Goal: Information Seeking & Learning: Find specific page/section

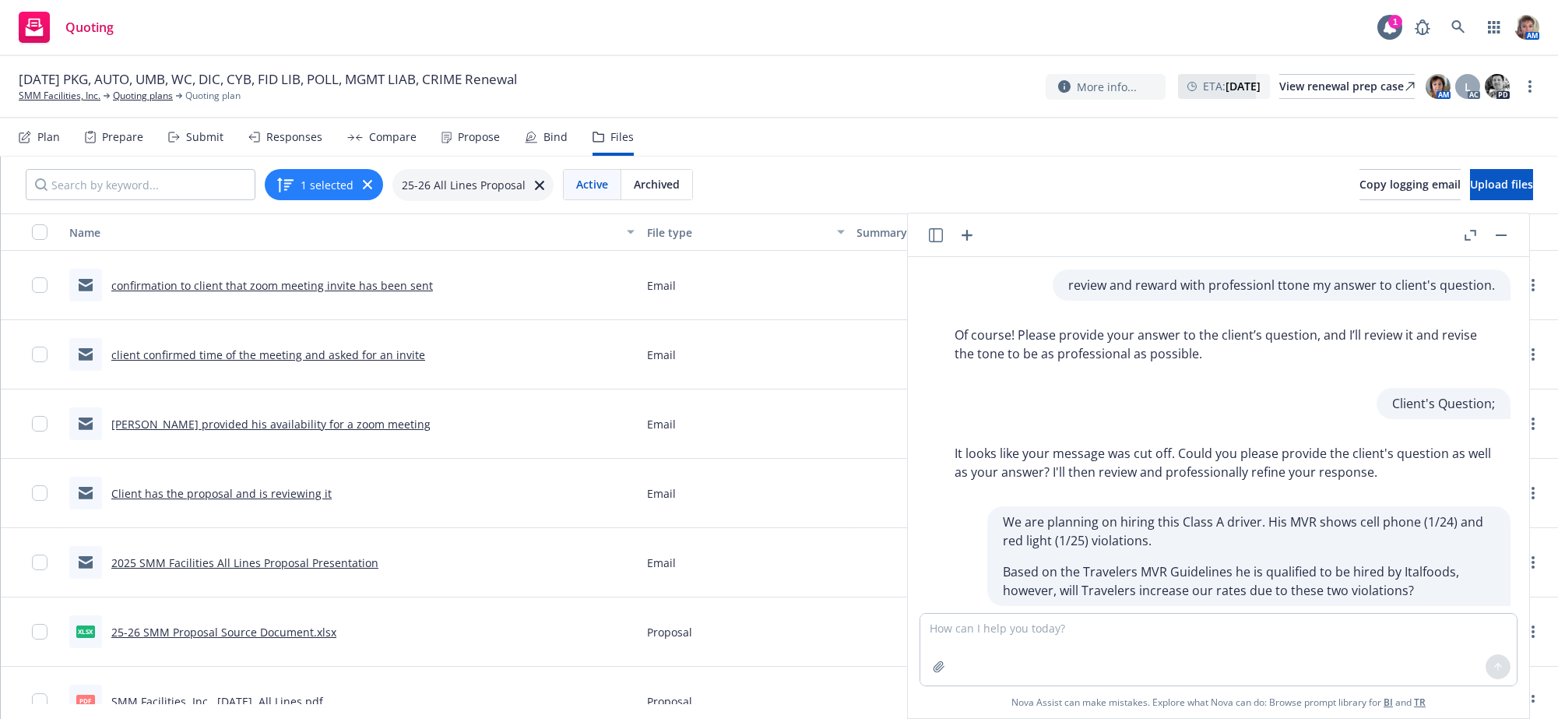
scroll to position [1323, 0]
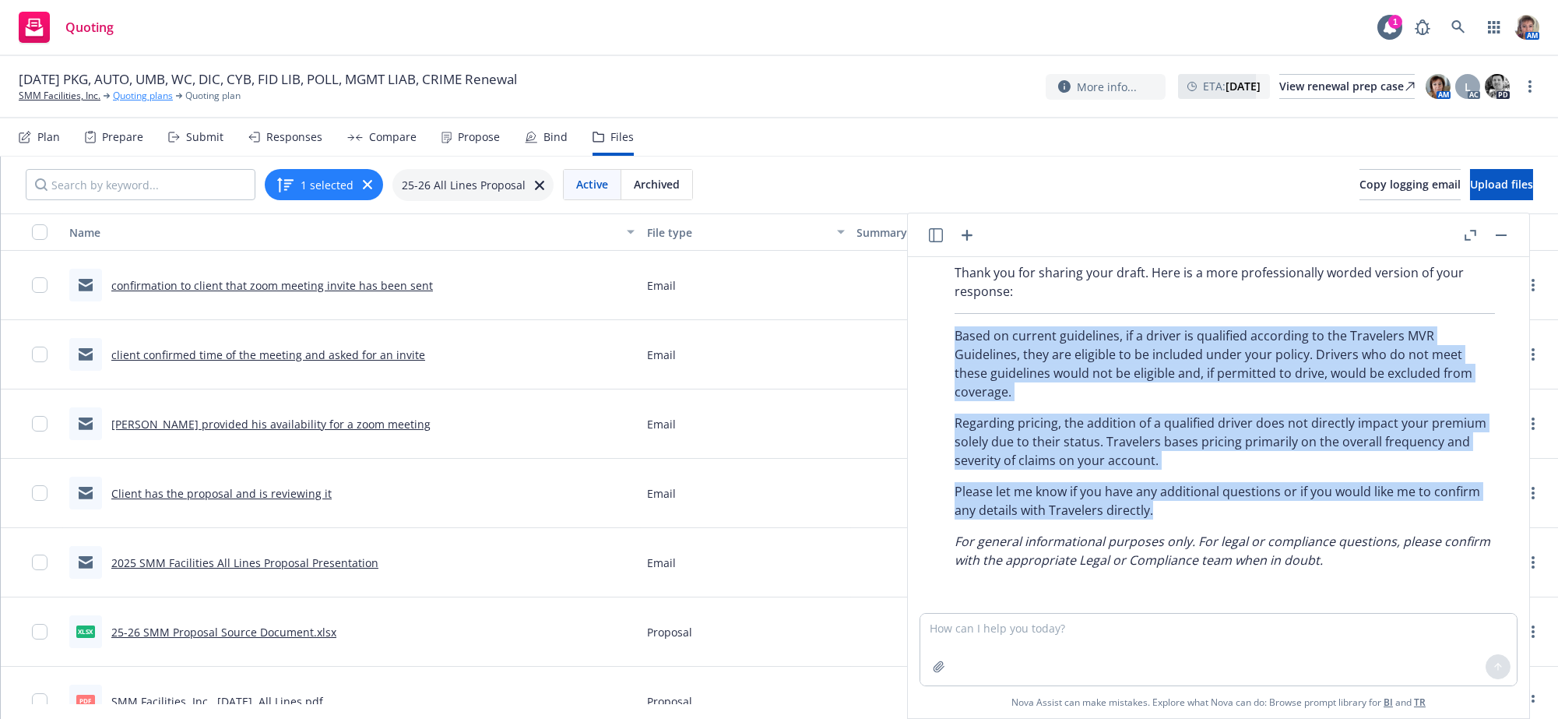
click at [145, 96] on link "Quoting plans" at bounding box center [143, 96] width 60 height 14
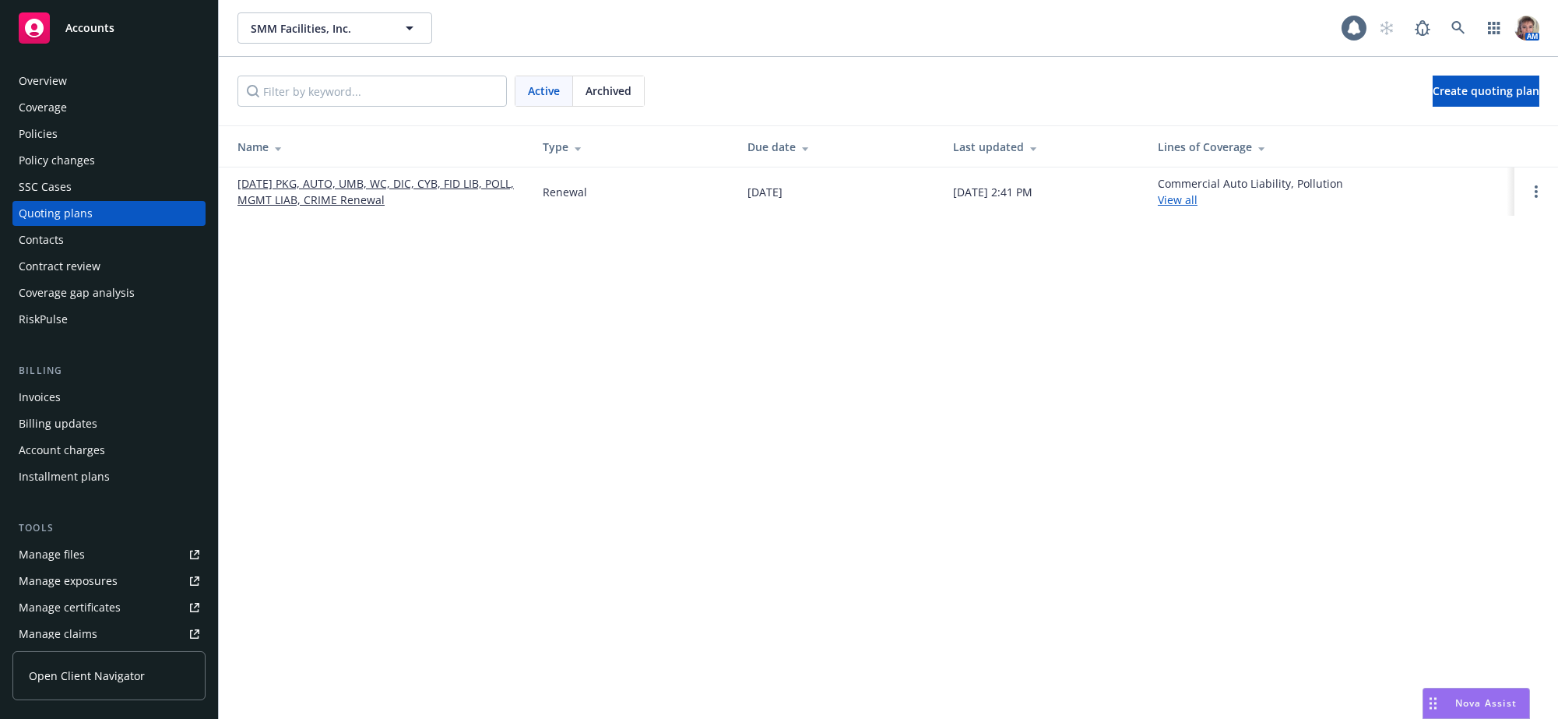
click at [361, 193] on link "09/01/25 PKG, AUTO, UMB, WC, DIC, CYB, FID LIB, POLL, MGMT LIAB, CRIME Renewal" at bounding box center [378, 191] width 280 height 33
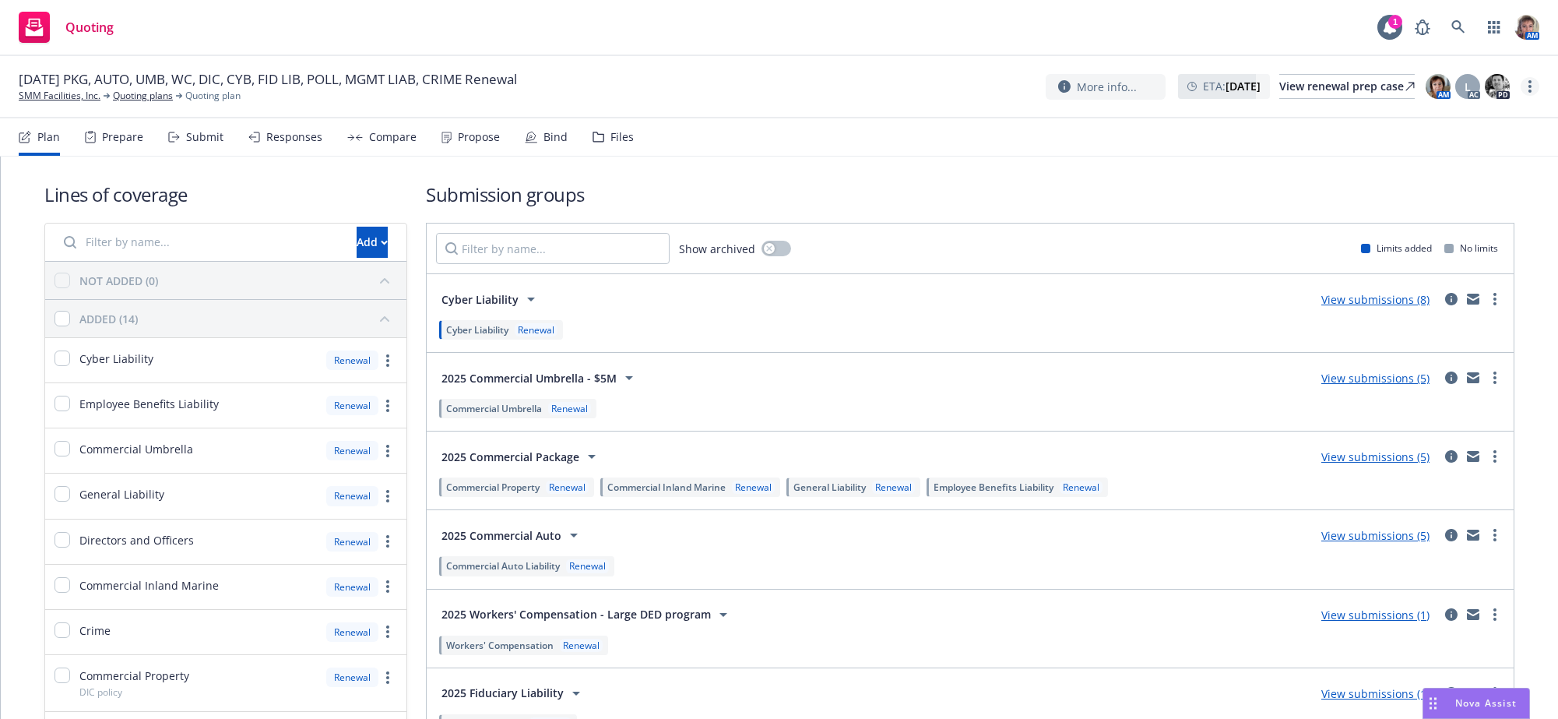
click at [1529, 93] on circle "more" at bounding box center [1530, 91] width 3 height 3
click at [1457, 129] on link "Copy logging email" at bounding box center [1450, 122] width 174 height 31
click at [1456, 696] on span "Nova Assist" at bounding box center [1487, 702] width 62 height 13
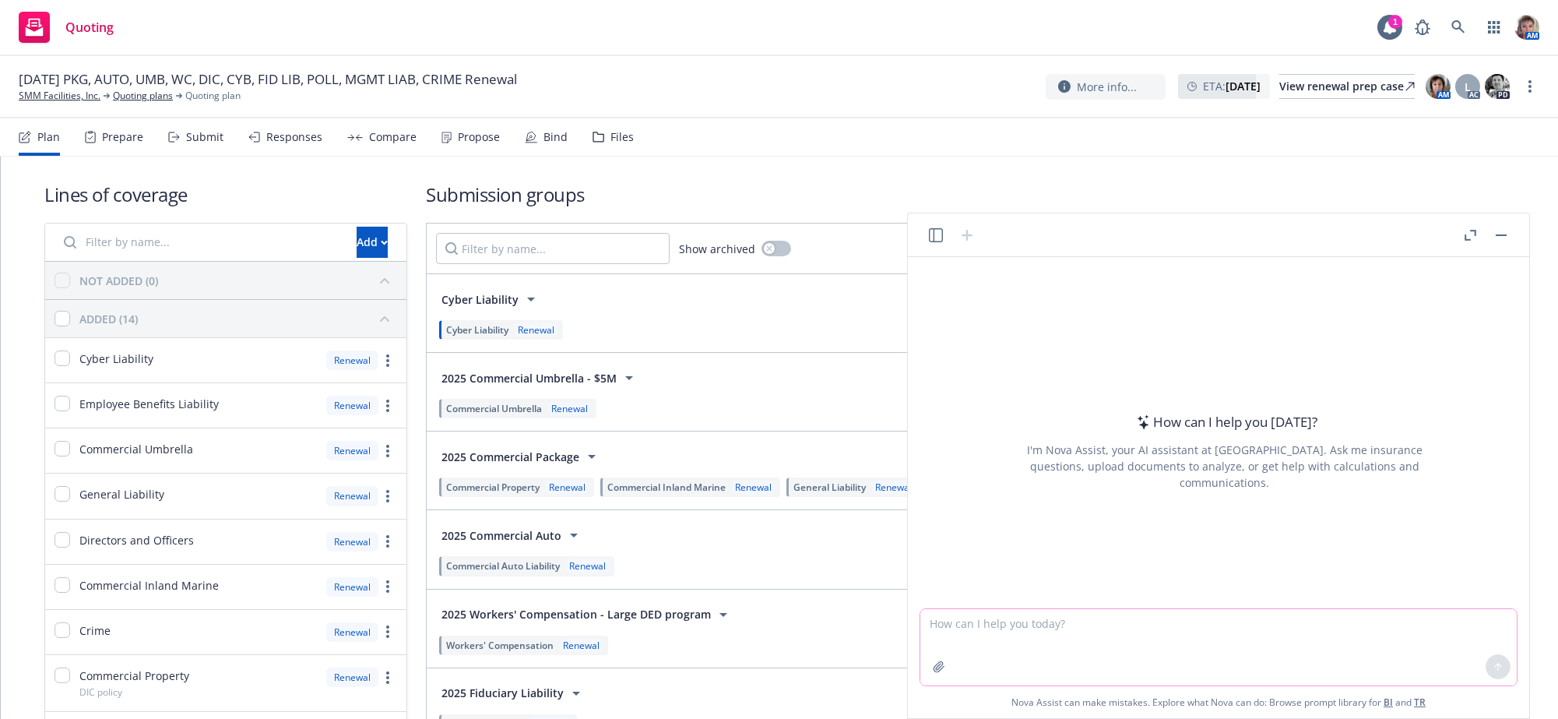
click at [1239, 654] on textarea at bounding box center [1219, 647] width 597 height 76
type textarea "W"
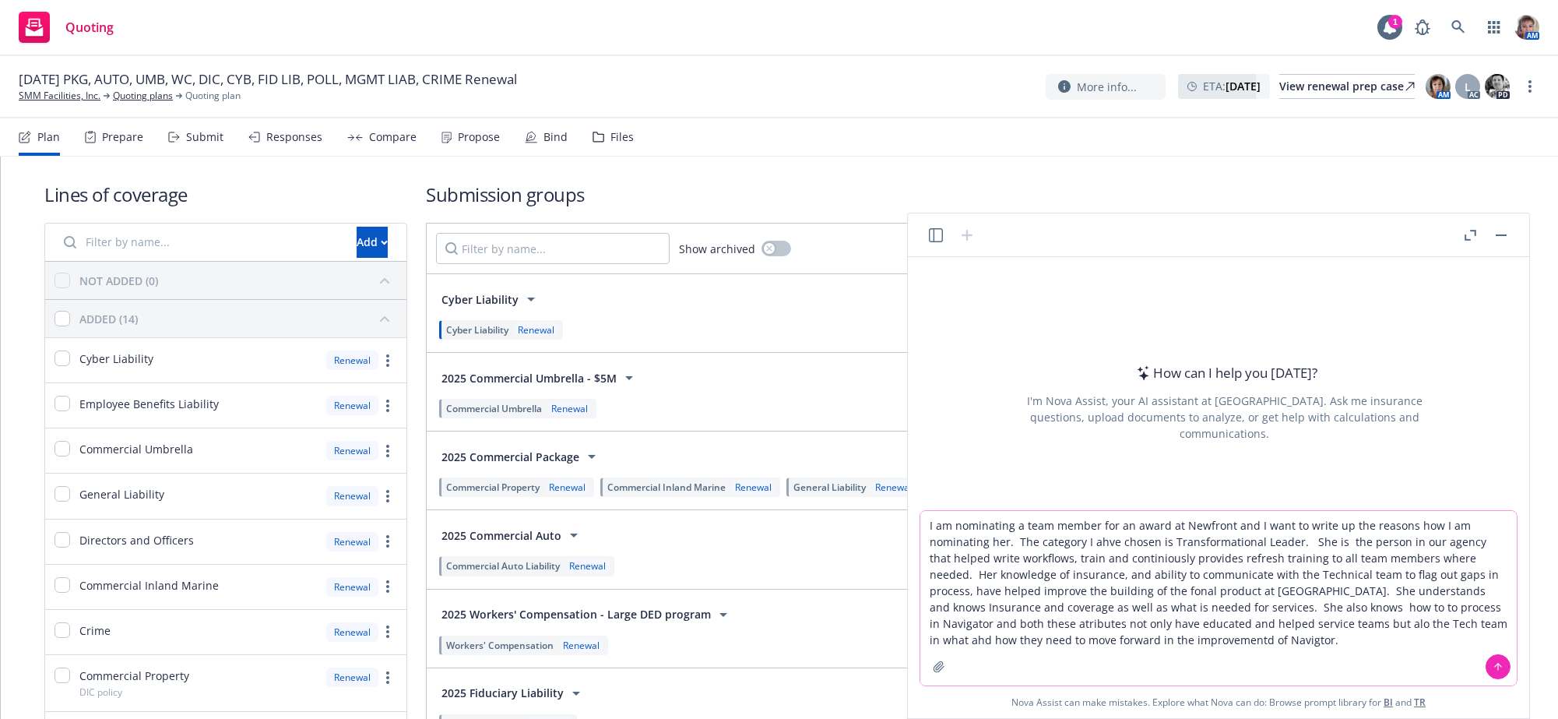
type textarea "I am nominating a team member for an award at Newfront and I want to write up t…"
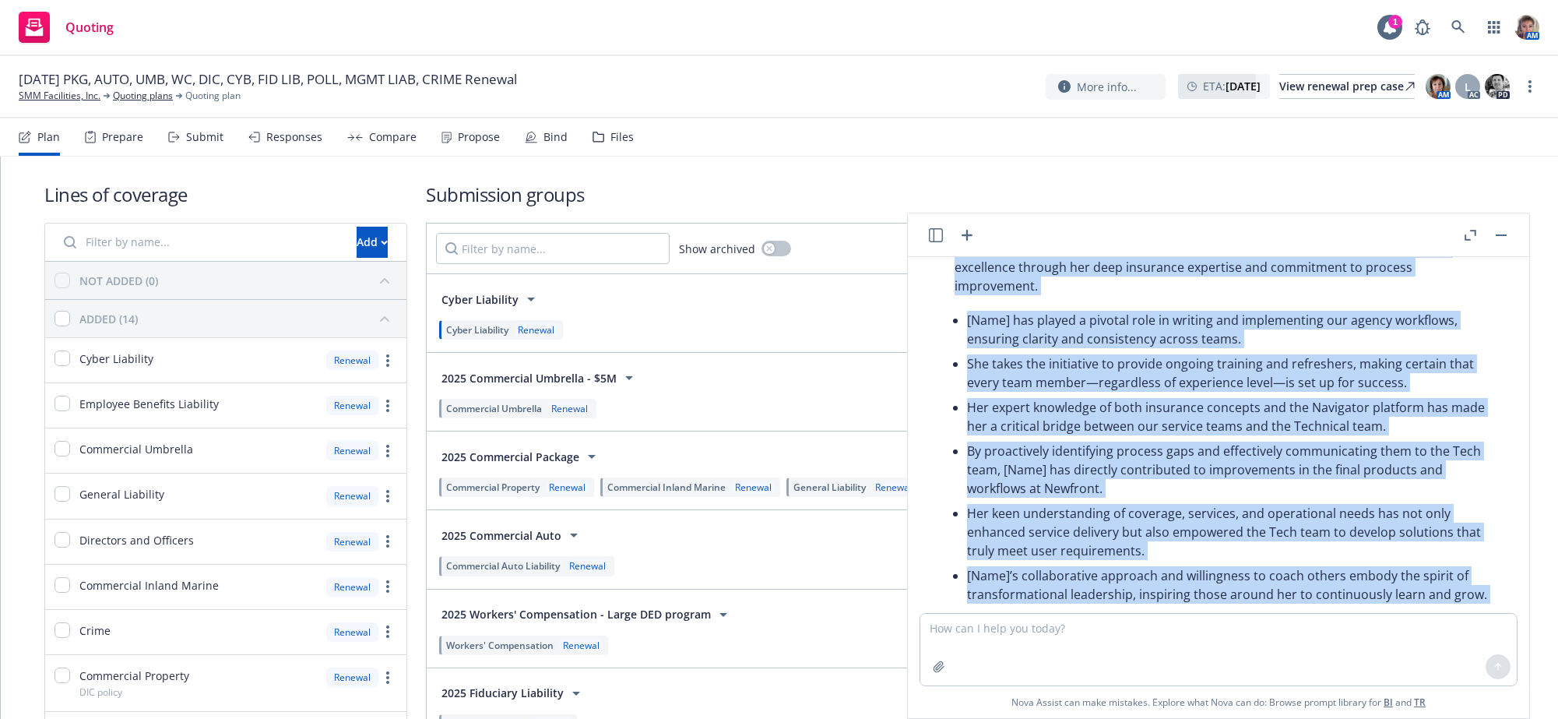
scroll to position [139, 0]
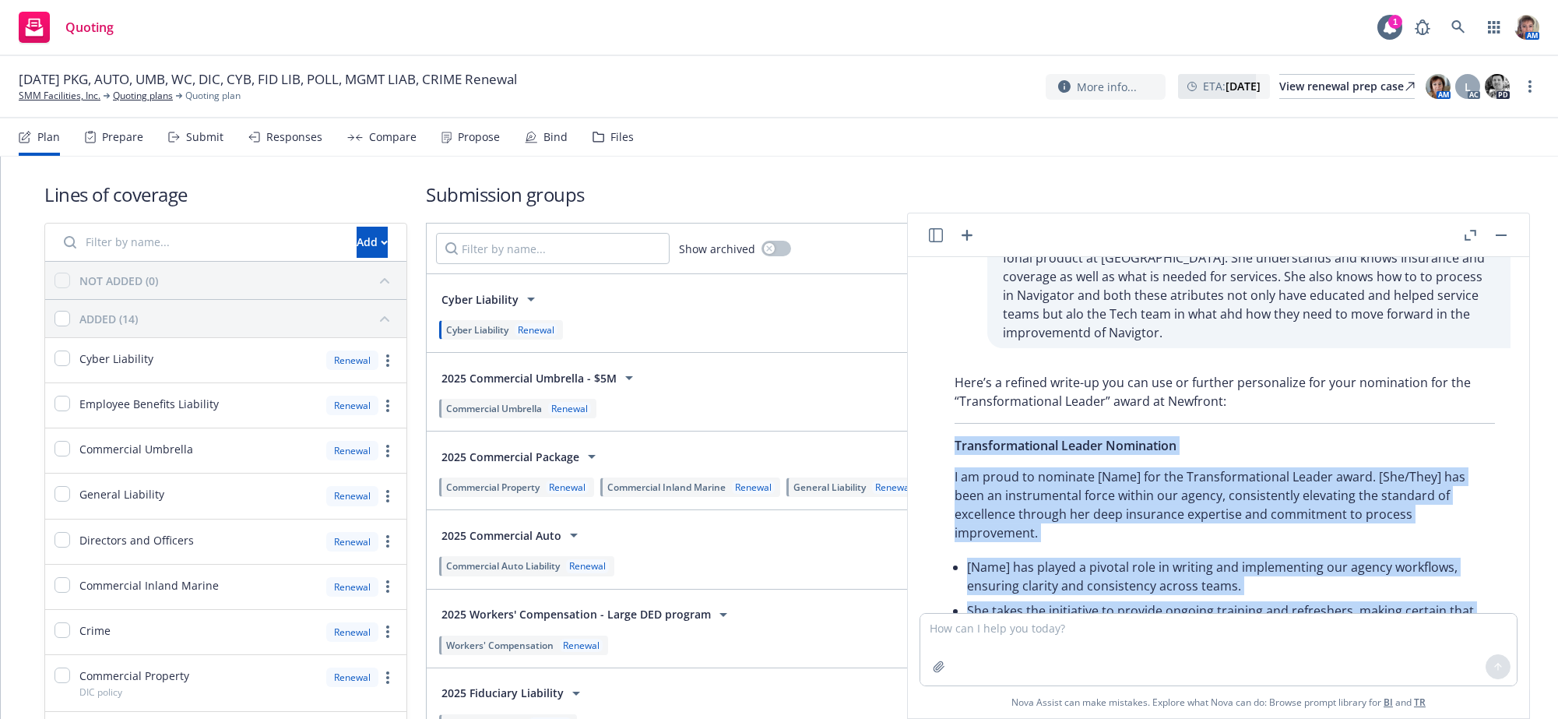
drag, startPoint x: 1442, startPoint y: 486, endPoint x: 951, endPoint y: 491, distance: 490.7
click at [951, 491] on div "Here’s a refined write-up you can use or further personalize for your nominatio…" at bounding box center [1225, 679] width 572 height 625
copy div "Transformational Leader Nomination I am proud to nominate [Name] for the Transf…"
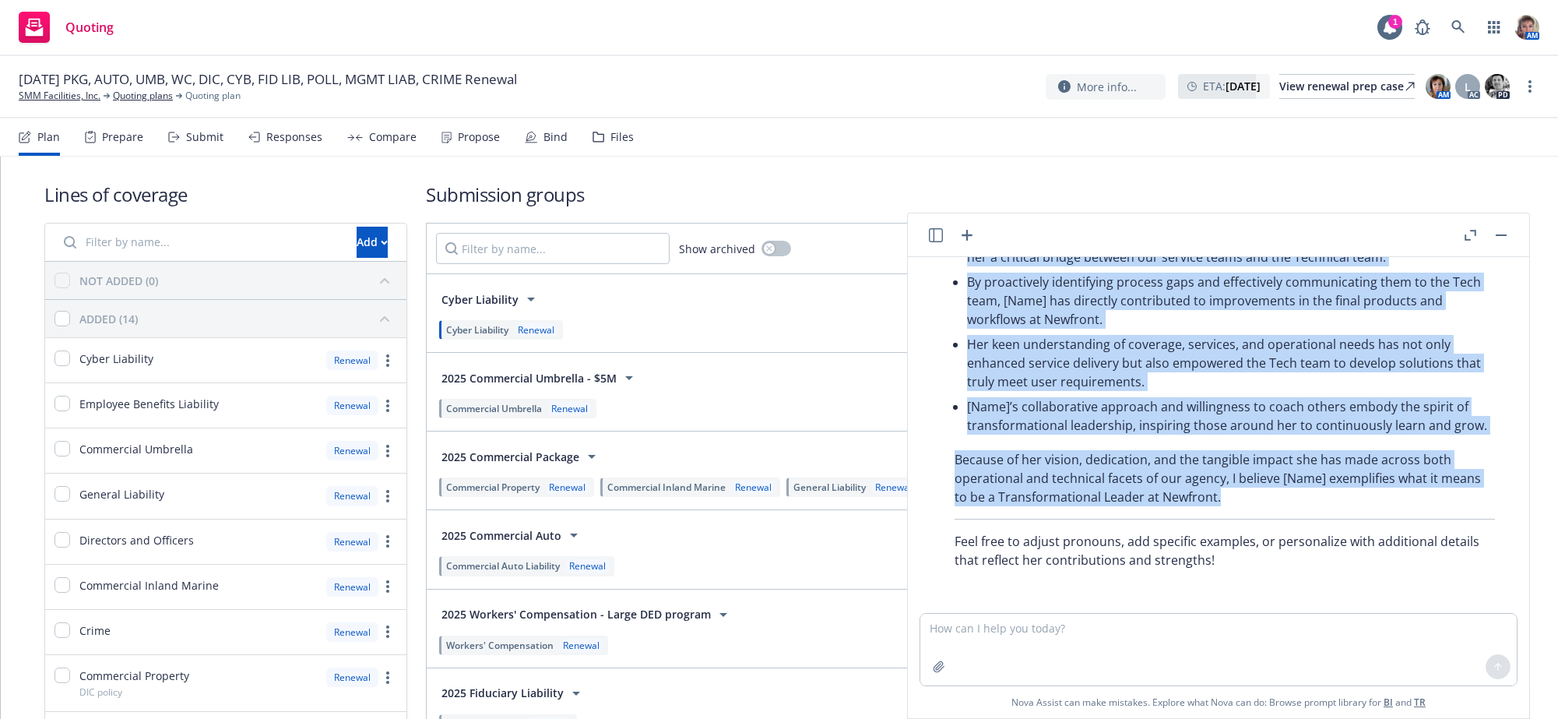
scroll to position [653, 0]
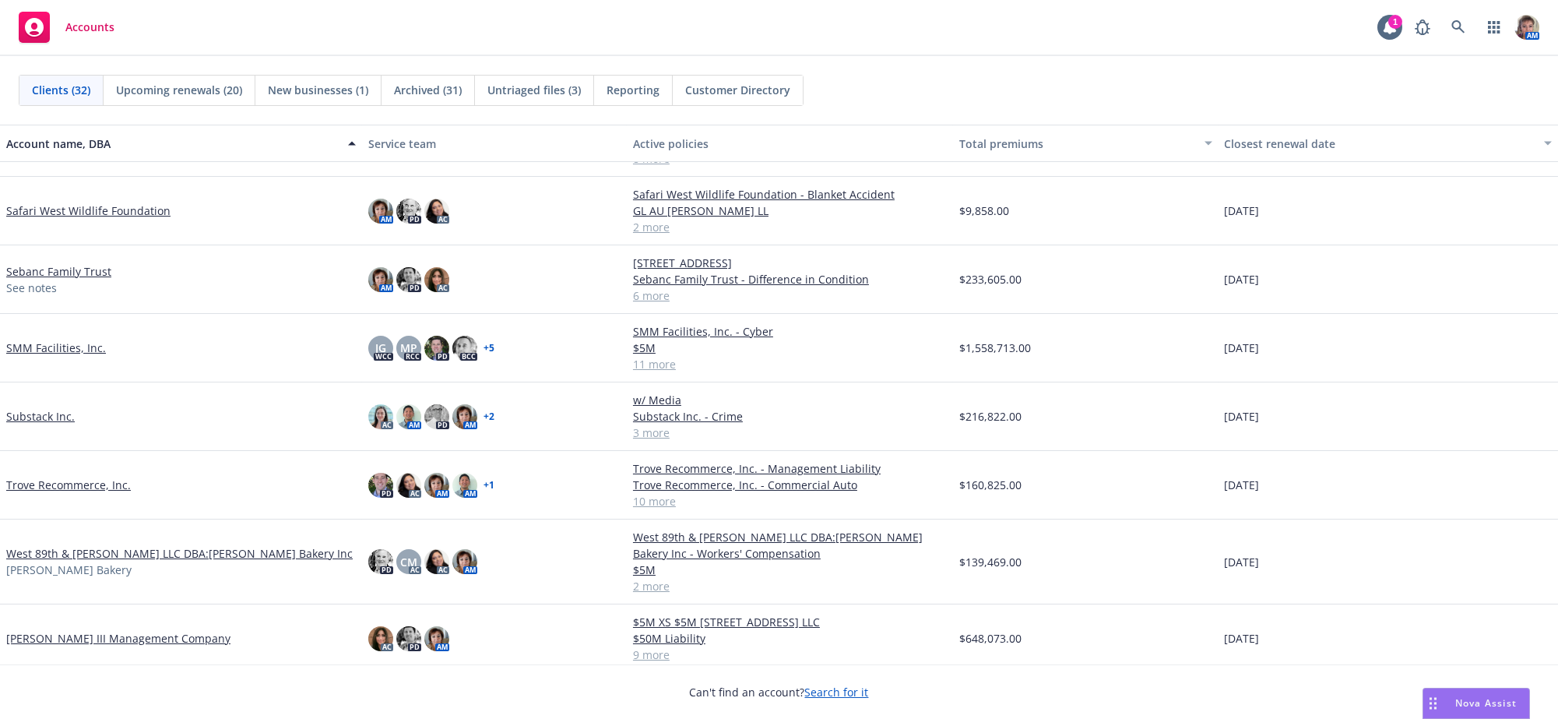
scroll to position [1423, 0]
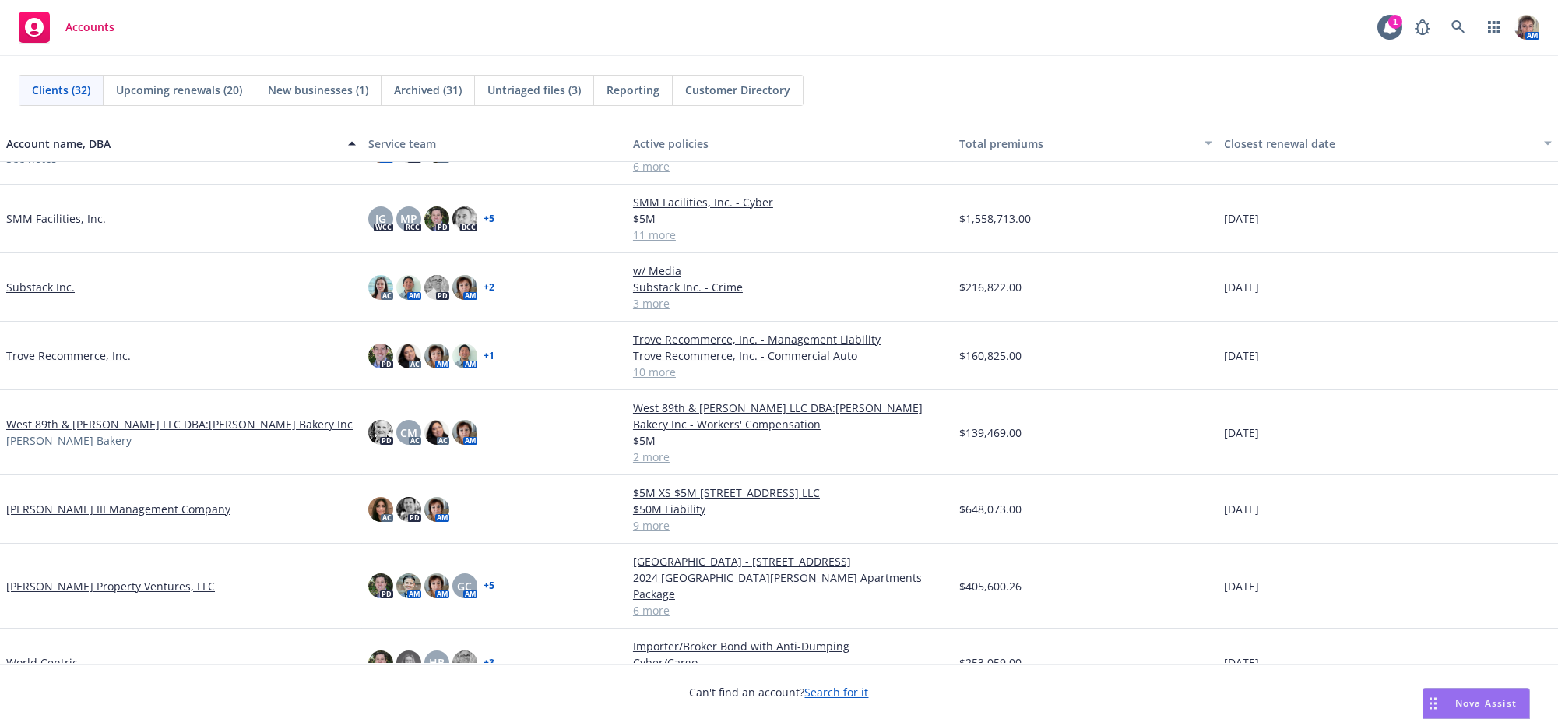
click at [23, 364] on link "Trove Recommerce, Inc." at bounding box center [68, 355] width 125 height 16
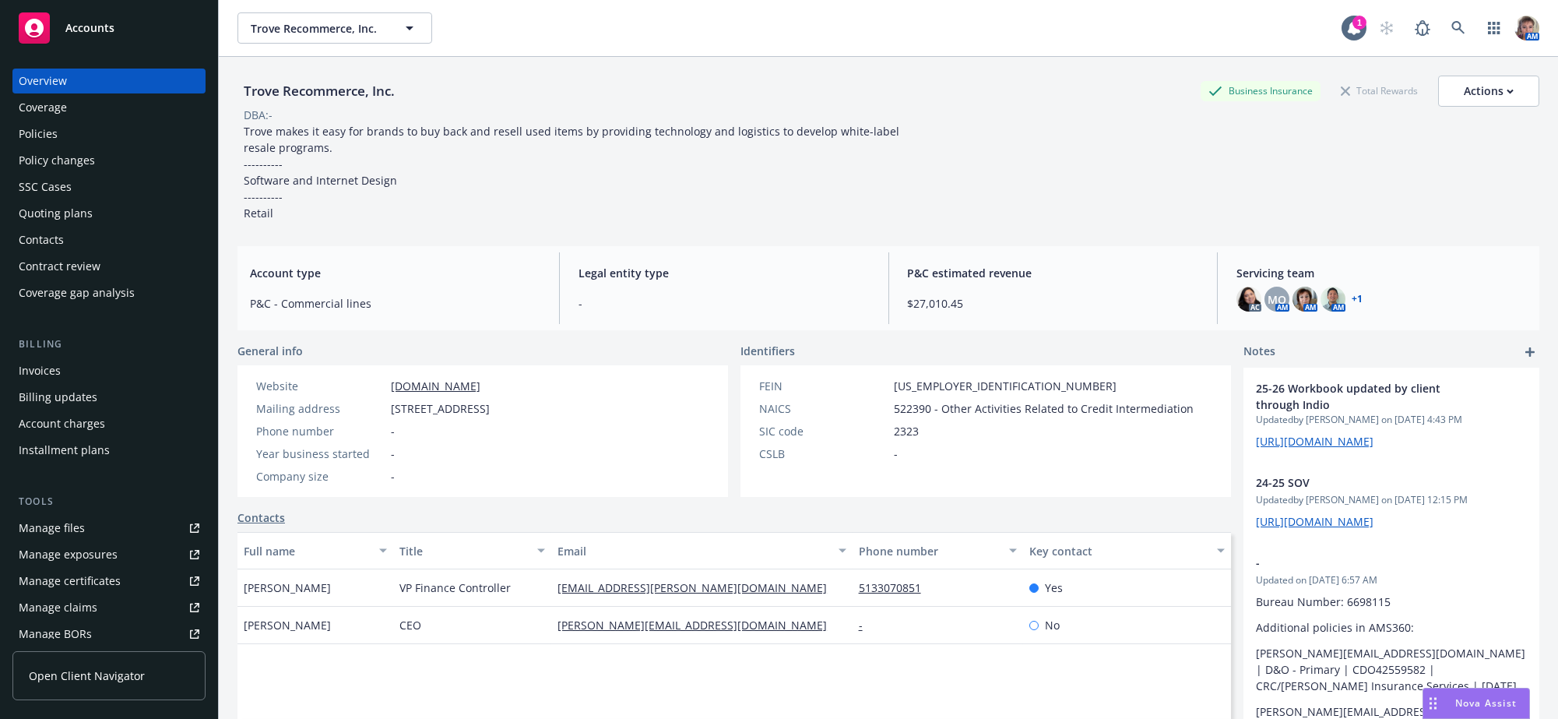
click at [34, 146] on div "Policies" at bounding box center [38, 133] width 39 height 25
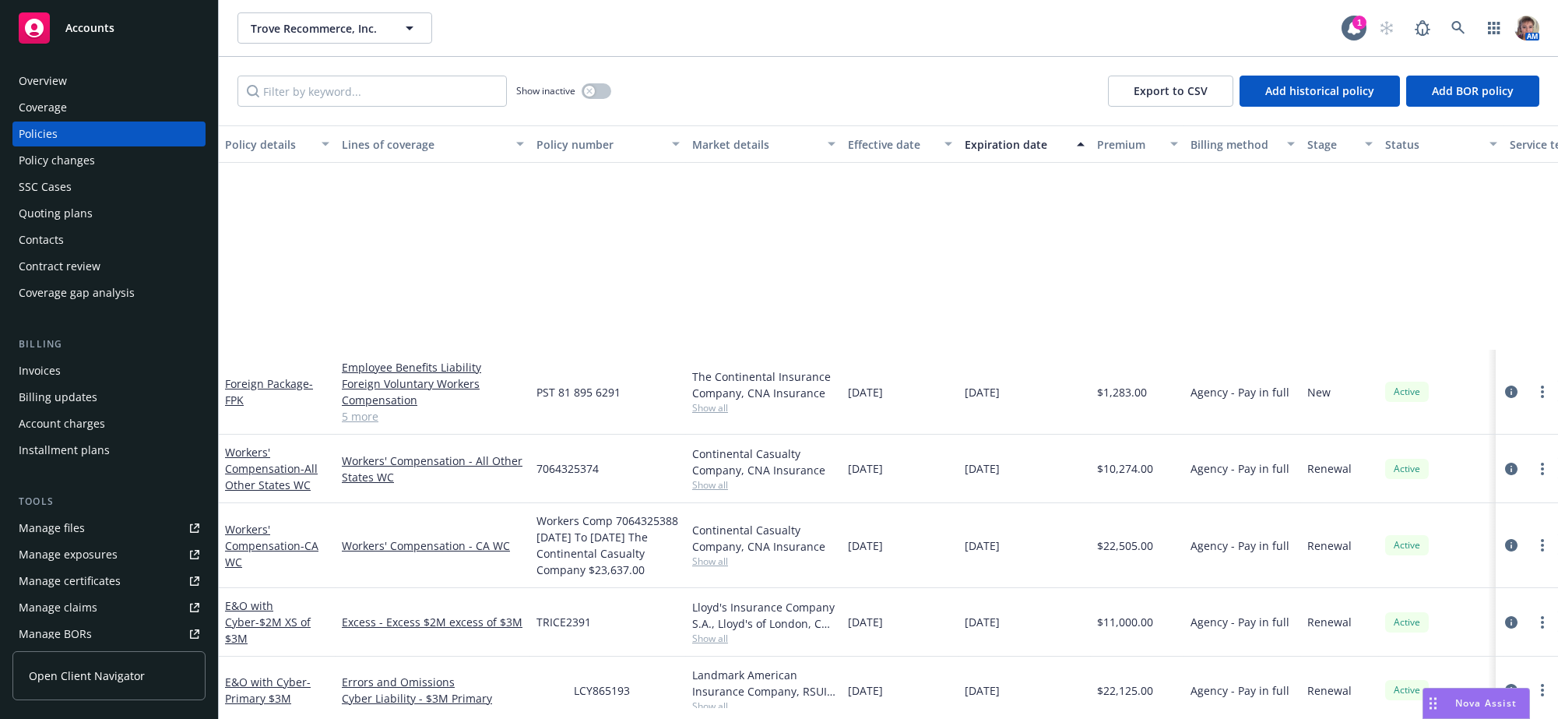
scroll to position [286, 0]
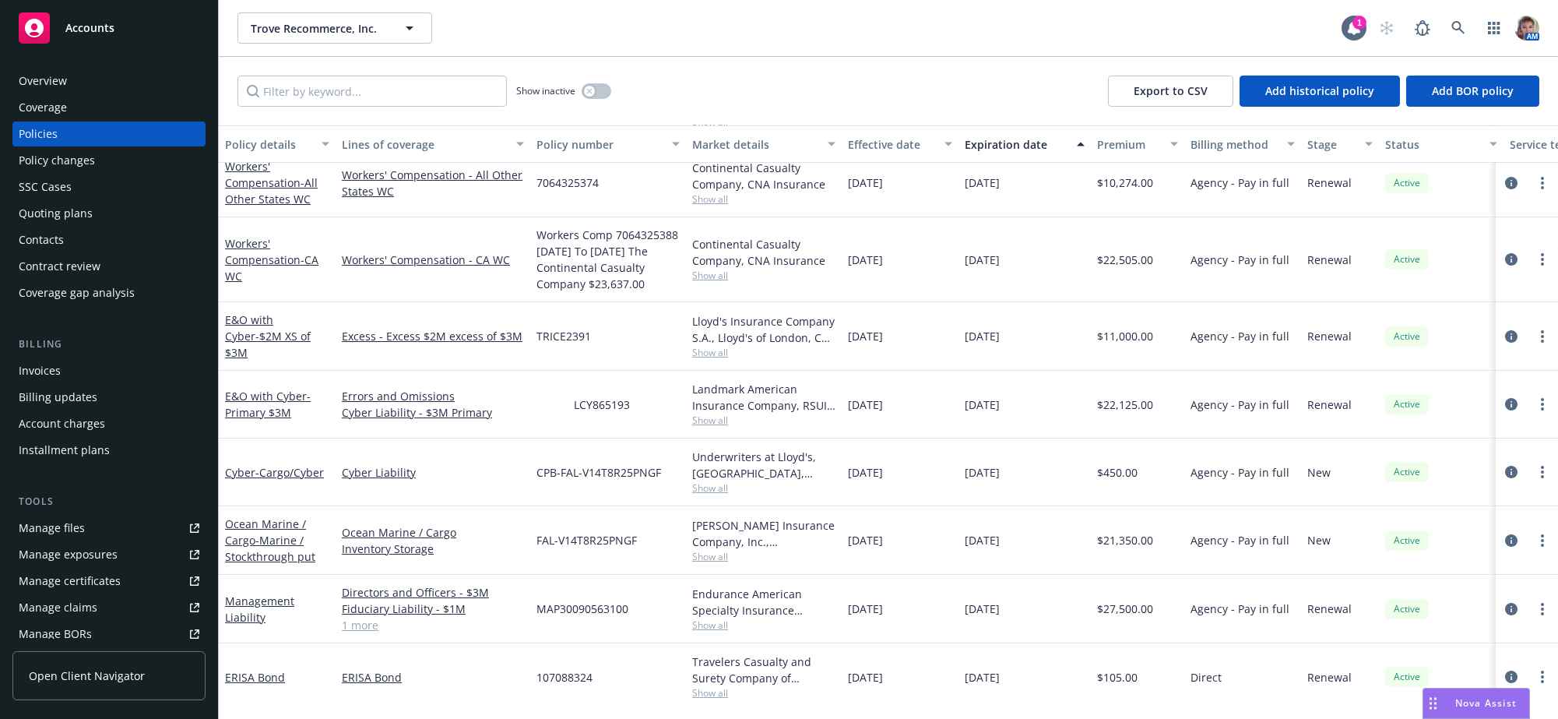
click at [711, 282] on span "Show all" at bounding box center [763, 275] width 143 height 13
click at [910, 333] on div "[DATE]" at bounding box center [900, 336] width 117 height 69
click at [646, 213] on div "7064325374" at bounding box center [608, 183] width 156 height 69
